Goal: Task Accomplishment & Management: Complete application form

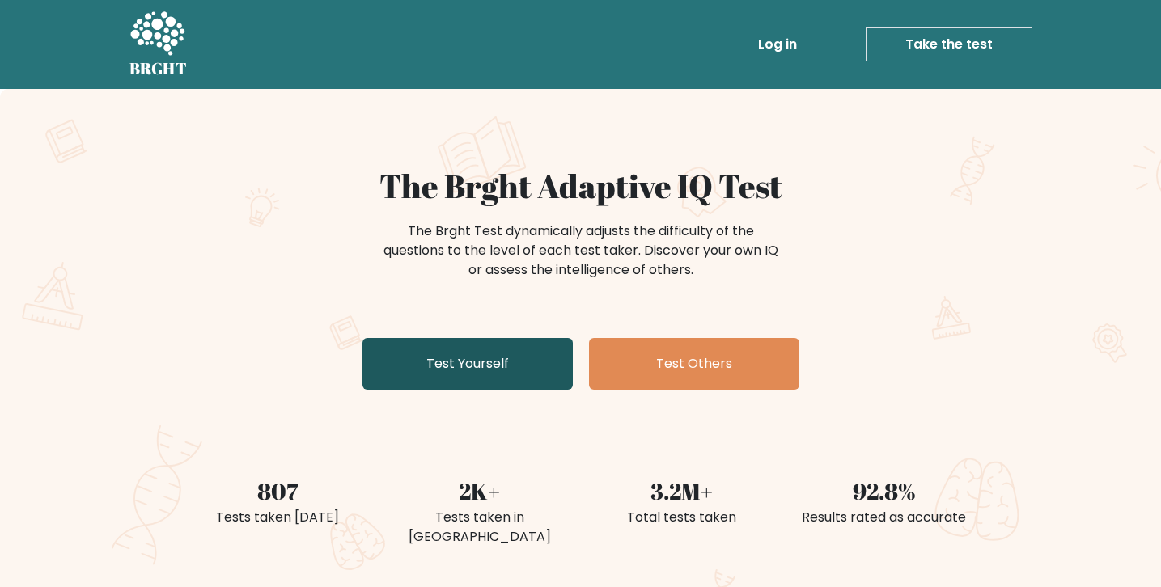
click at [479, 366] on link "Test Yourself" at bounding box center [467, 364] width 210 height 52
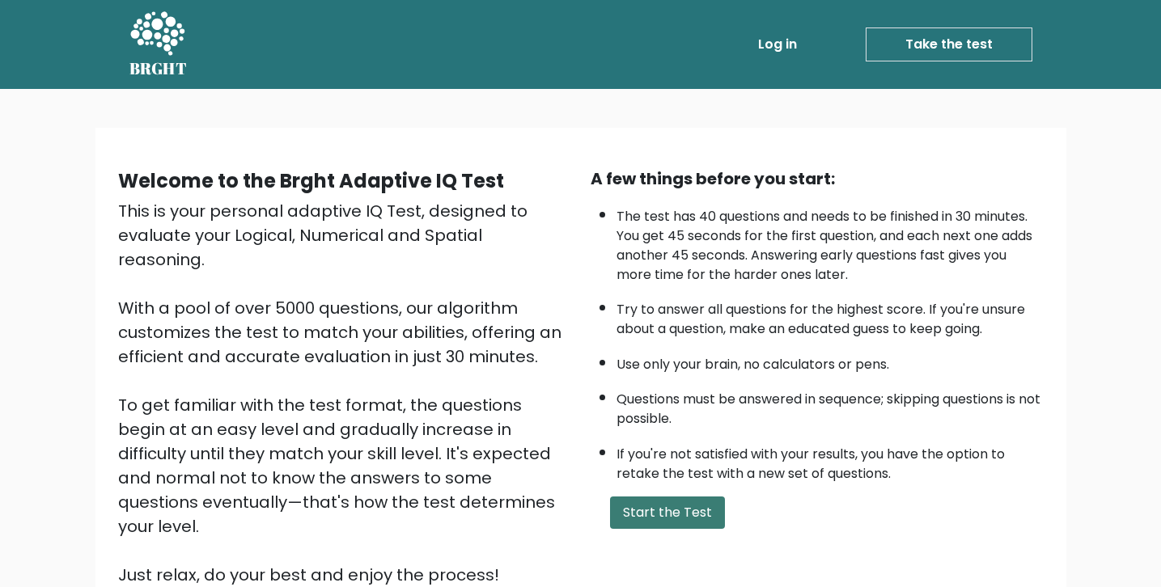
click at [635, 506] on button "Start the Test" at bounding box center [667, 513] width 115 height 32
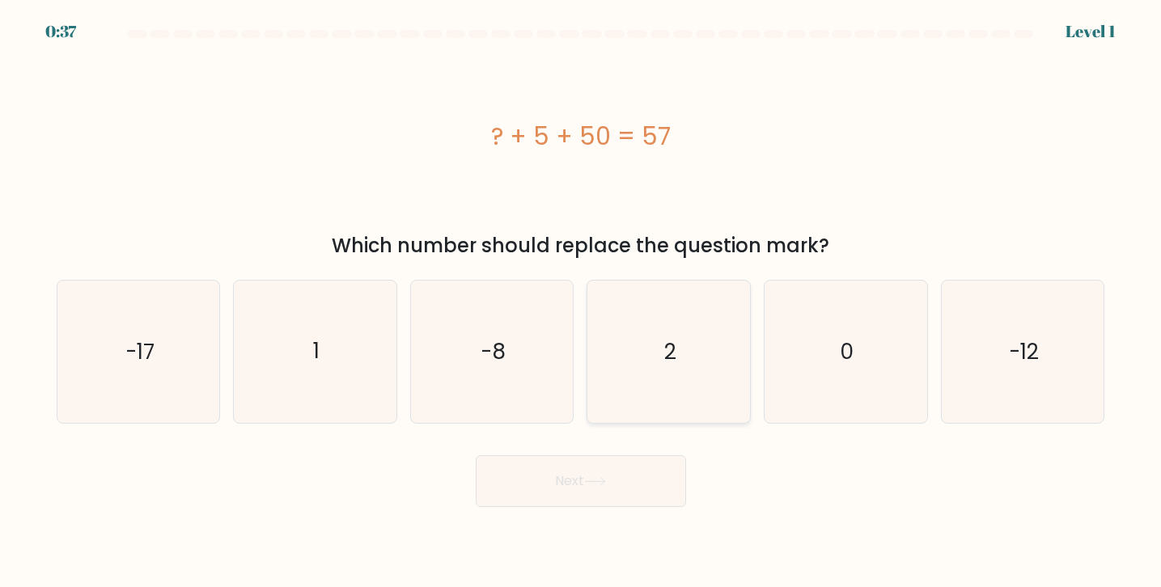
click at [680, 338] on icon "2" at bounding box center [669, 352] width 142 height 142
click at [582, 302] on input "d. 2" at bounding box center [581, 298] width 1 height 8
radio input "true"
click at [597, 485] on icon at bounding box center [595, 481] width 22 height 9
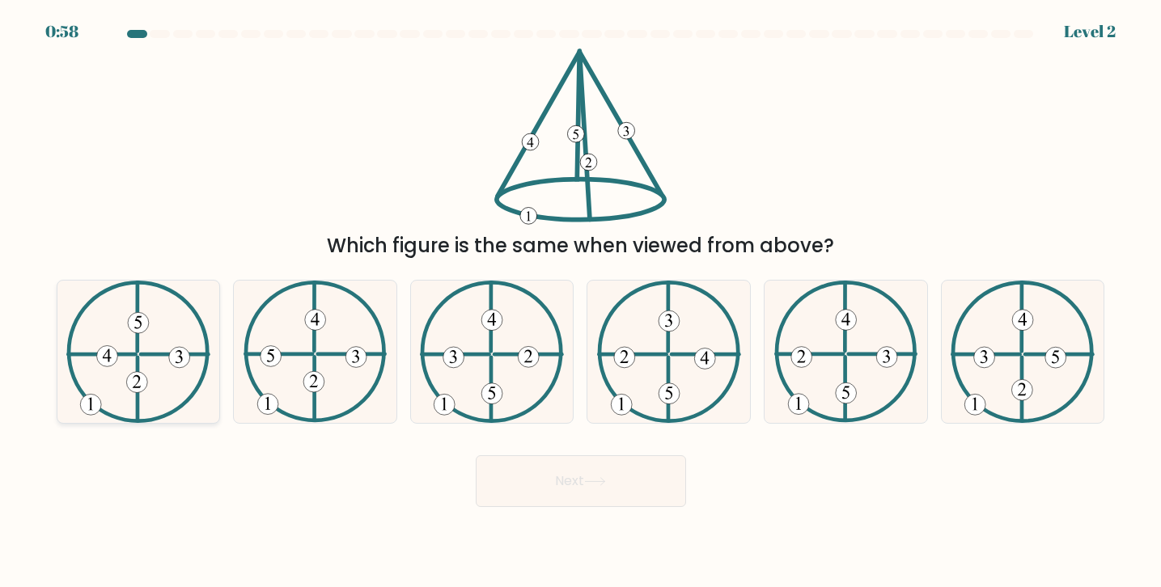
click at [163, 339] on icon at bounding box center [138, 352] width 144 height 142
click at [581, 302] on input "a." at bounding box center [581, 298] width 1 height 8
radio input "true"
click at [528, 468] on button "Next" at bounding box center [581, 482] width 210 height 52
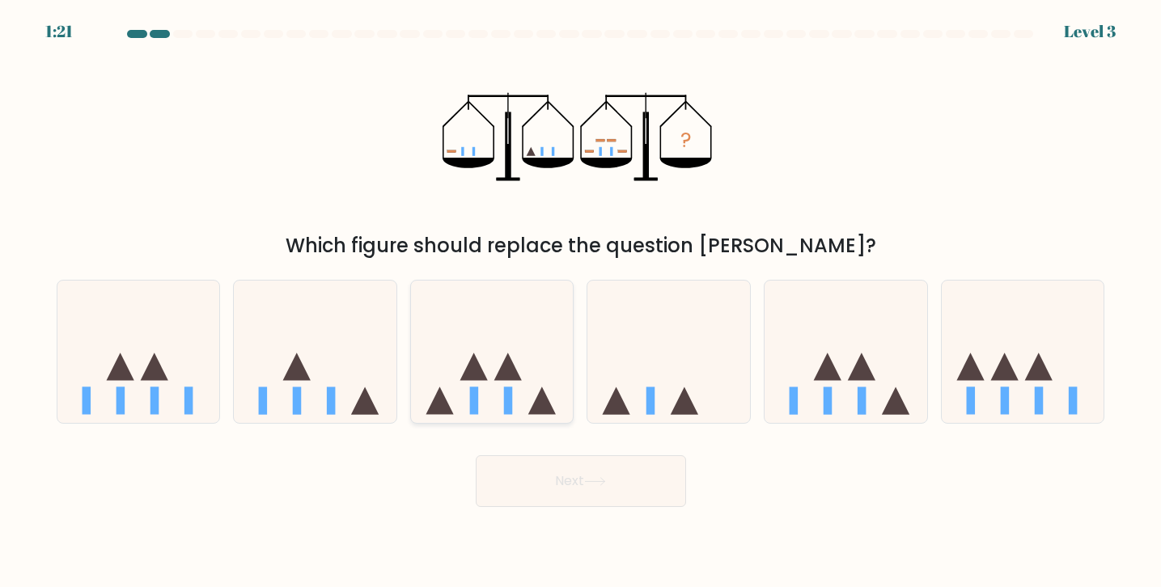
click at [476, 386] on icon at bounding box center [492, 352] width 163 height 134
click at [581, 302] on input "c." at bounding box center [581, 298] width 1 height 8
radio input "true"
click at [523, 477] on button "Next" at bounding box center [581, 482] width 210 height 52
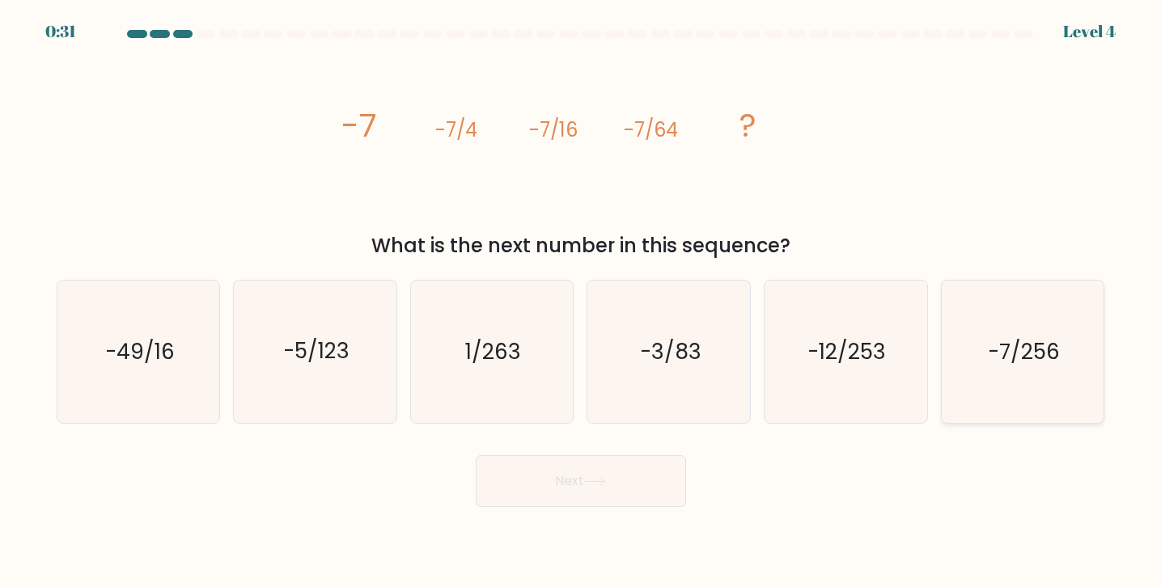
click at [998, 359] on text "-7/256" at bounding box center [1024, 352] width 72 height 30
click at [582, 302] on input "f. -7/256" at bounding box center [581, 298] width 1 height 8
radio input "true"
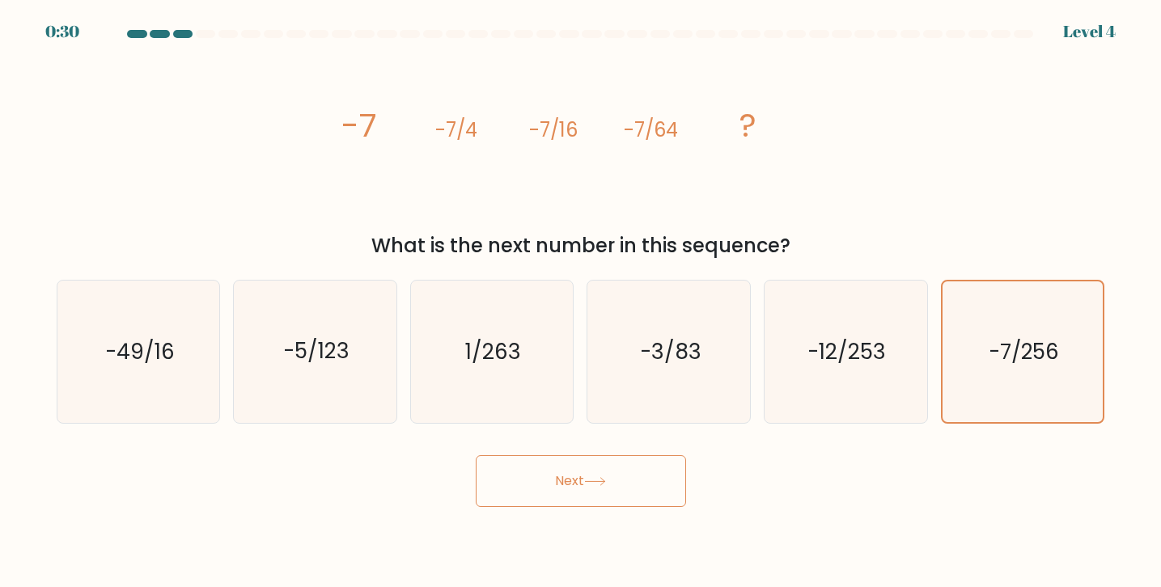
click at [617, 485] on button "Next" at bounding box center [581, 482] width 210 height 52
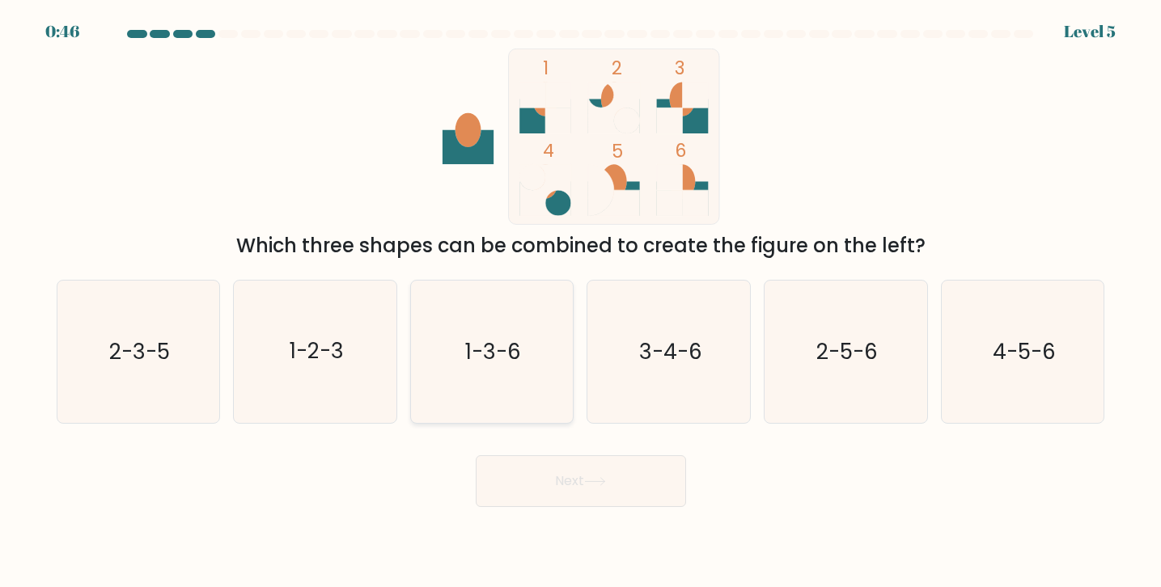
click at [522, 347] on icon "1-3-6" at bounding box center [492, 352] width 142 height 142
click at [581, 302] on input "c. 1-3-6" at bounding box center [581, 298] width 1 height 8
radio input "true"
click at [547, 476] on button "Next" at bounding box center [581, 482] width 210 height 52
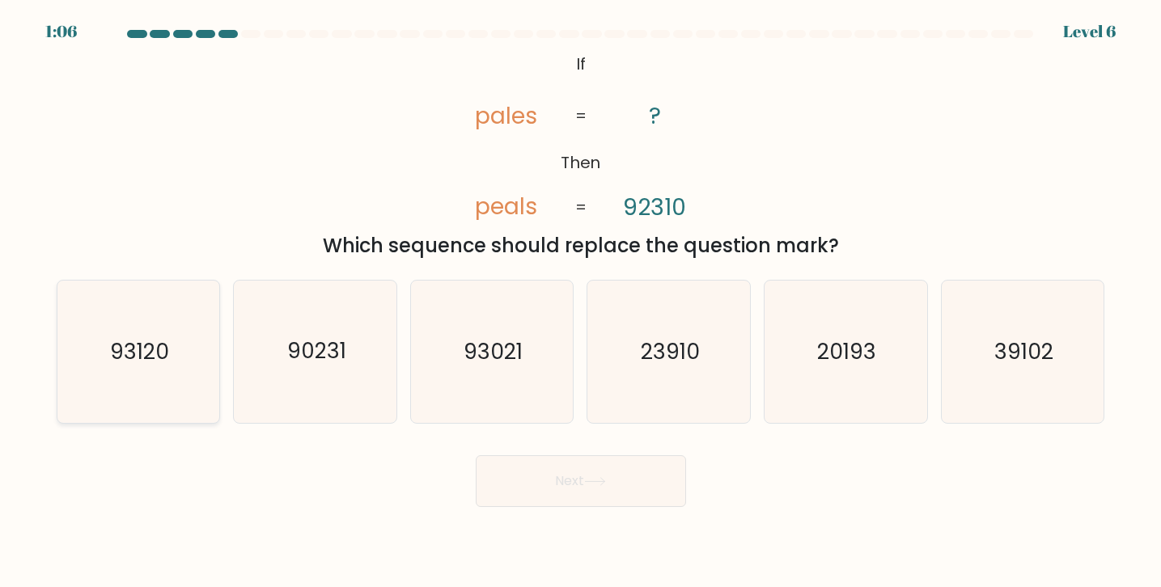
click at [163, 337] on text "93120" at bounding box center [139, 352] width 59 height 30
click at [581, 302] on input "a. 93120" at bounding box center [581, 298] width 1 height 8
radio input "true"
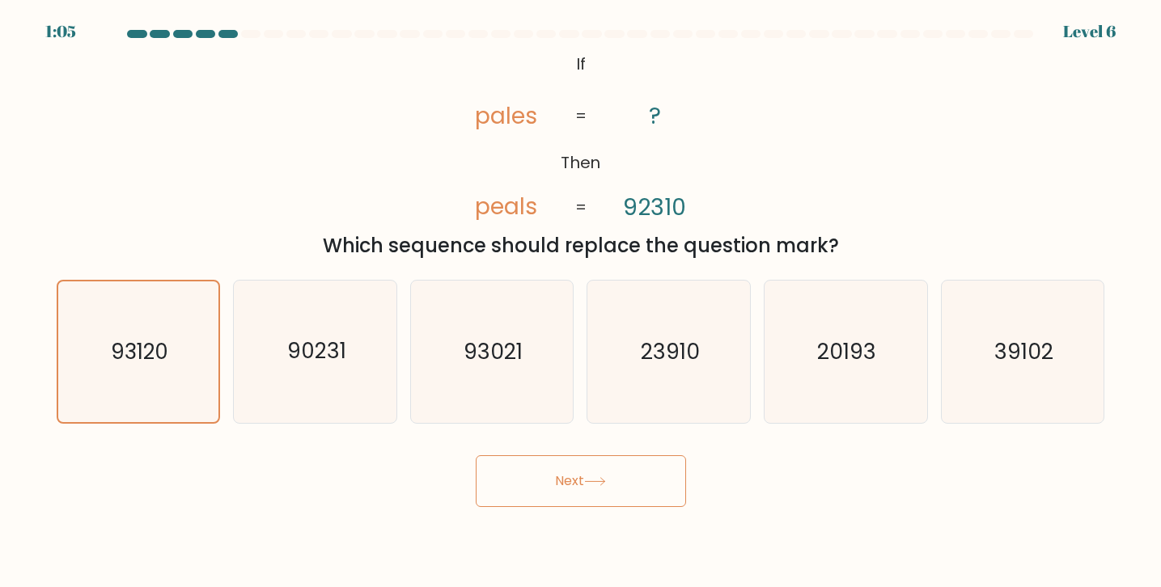
click at [525, 475] on button "Next" at bounding box center [581, 482] width 210 height 52
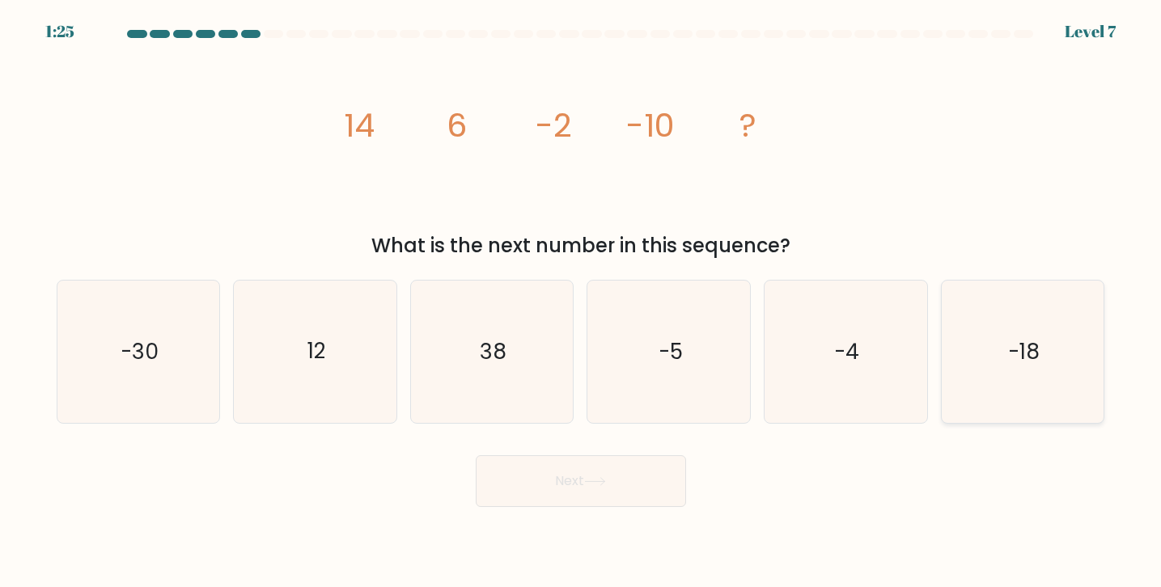
click at [994, 349] on icon "-18" at bounding box center [1022, 352] width 142 height 142
click at [582, 302] on input "f. -18" at bounding box center [581, 298] width 1 height 8
radio input "true"
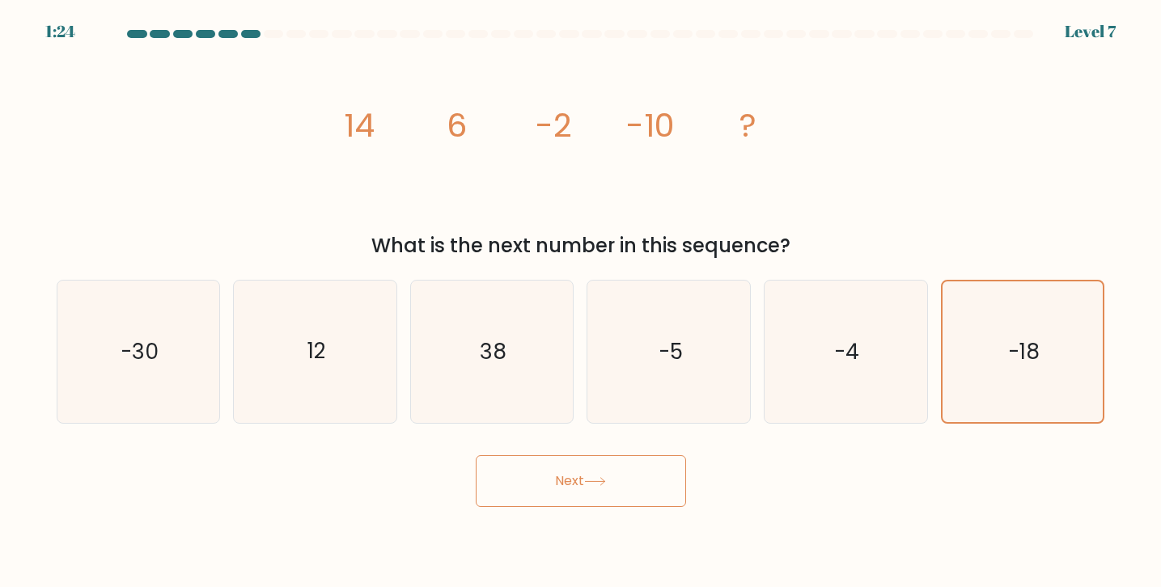
click at [567, 485] on button "Next" at bounding box center [581, 482] width 210 height 52
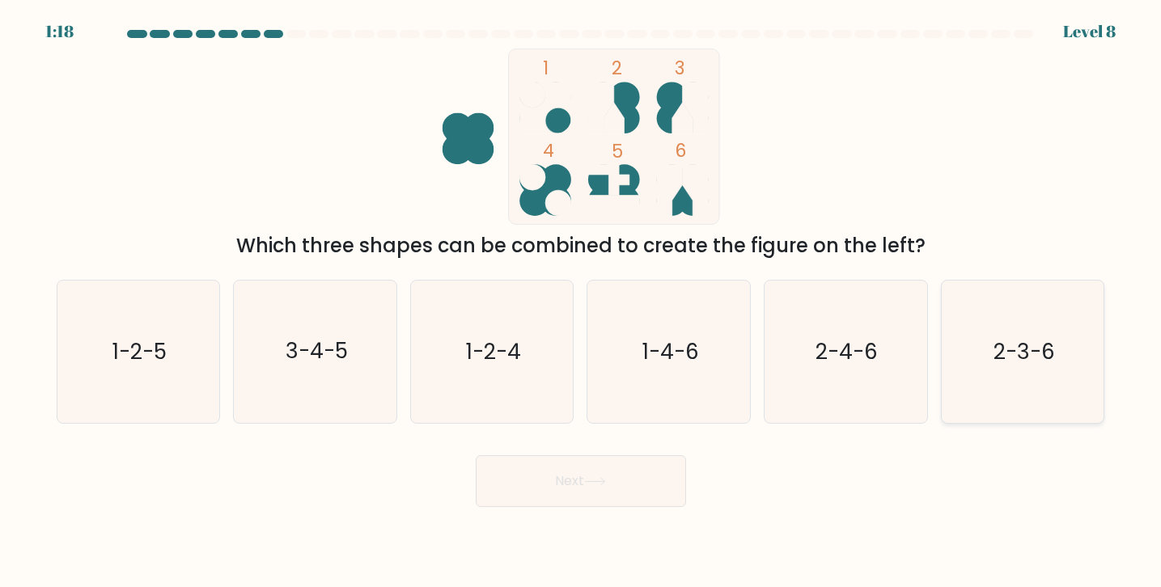
click at [1002, 358] on text "2-3-6" at bounding box center [1024, 352] width 61 height 30
click at [582, 302] on input "f. 2-3-6" at bounding box center [581, 298] width 1 height 8
radio input "true"
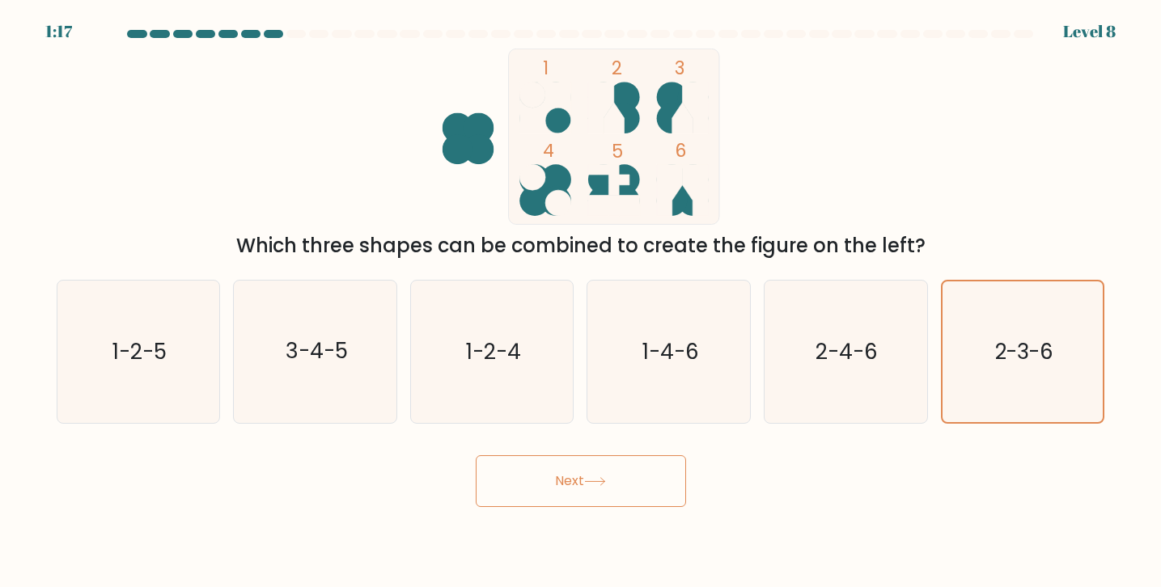
click at [600, 480] on icon at bounding box center [595, 481] width 22 height 9
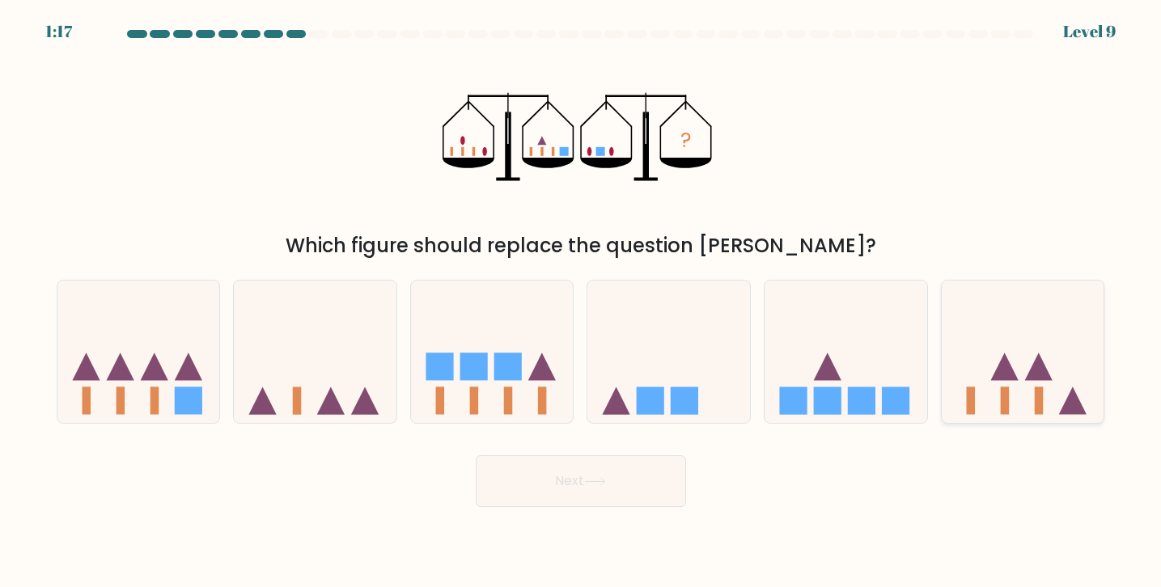
click at [987, 392] on icon at bounding box center [1023, 352] width 163 height 134
click at [582, 302] on input "f." at bounding box center [581, 298] width 1 height 8
radio input "true"
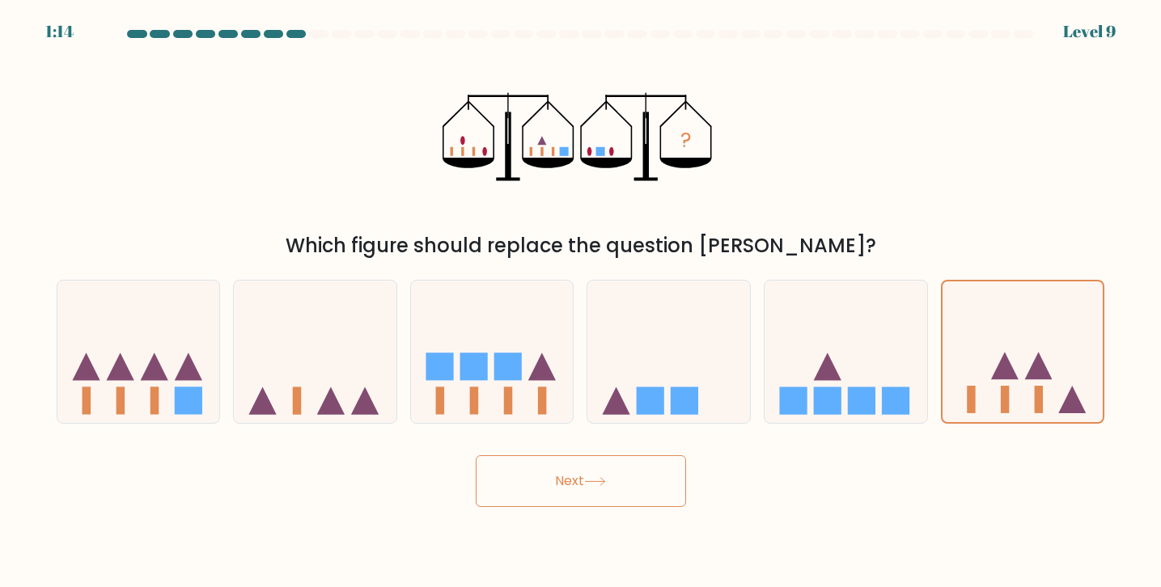
click at [651, 468] on button "Next" at bounding box center [581, 482] width 210 height 52
